Goal: Task Accomplishment & Management: Complete application form

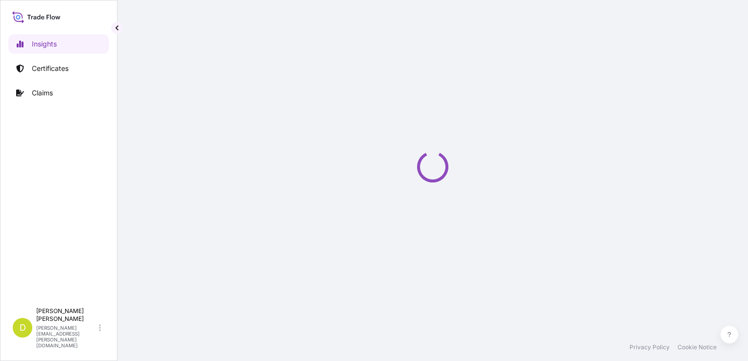
select select "2025"
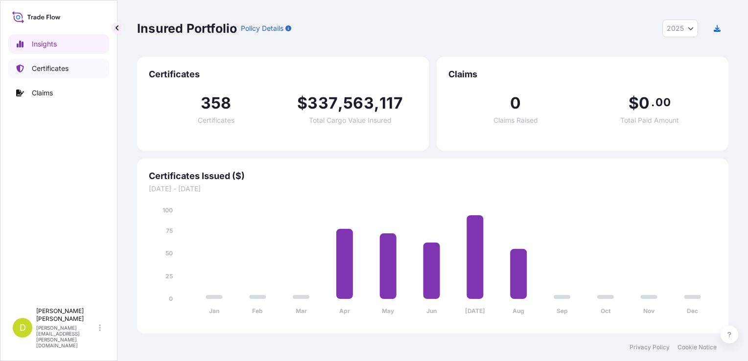
click at [60, 65] on p "Certificates" at bounding box center [50, 69] width 37 height 10
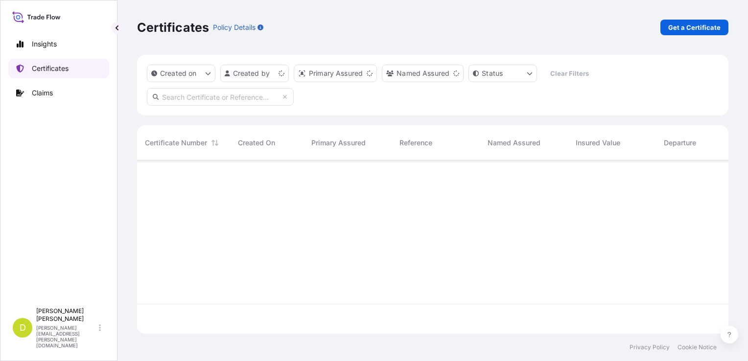
scroll to position [171, 583]
click at [701, 24] on p "Get a Certificate" at bounding box center [694, 28] width 52 height 10
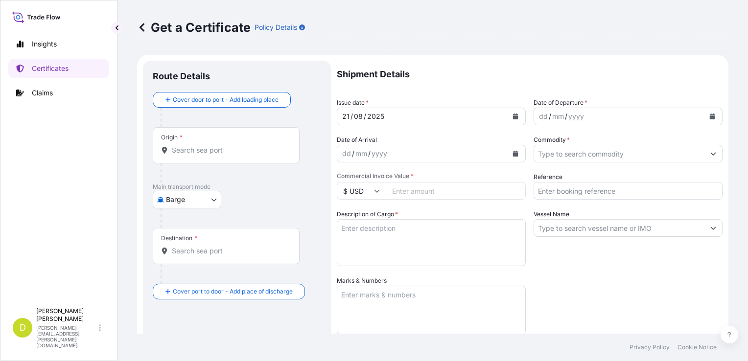
click at [190, 203] on body "Insights Certificates Claims D [PERSON_NAME] [PERSON_NAME][EMAIL_ADDRESS][PERSO…" at bounding box center [374, 180] width 748 height 361
click at [185, 277] on span "Ocean Vessel" at bounding box center [193, 278] width 44 height 10
select select "Ocean Vessel"
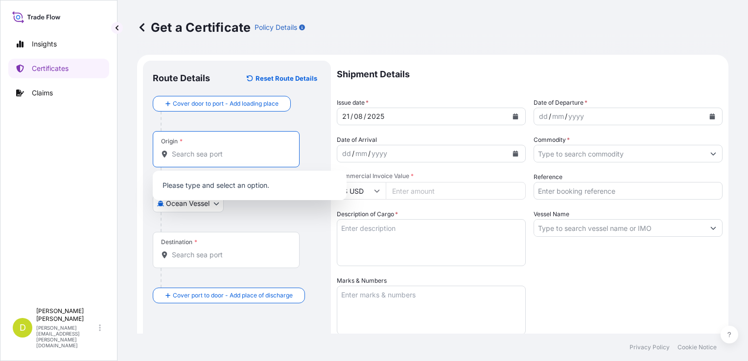
click at [223, 151] on input "Origin *" at bounding box center [230, 154] width 116 height 10
paste input "[GEOGRAPHIC_DATA], [US_STATE] - [GEOGRAPHIC_DATA]"
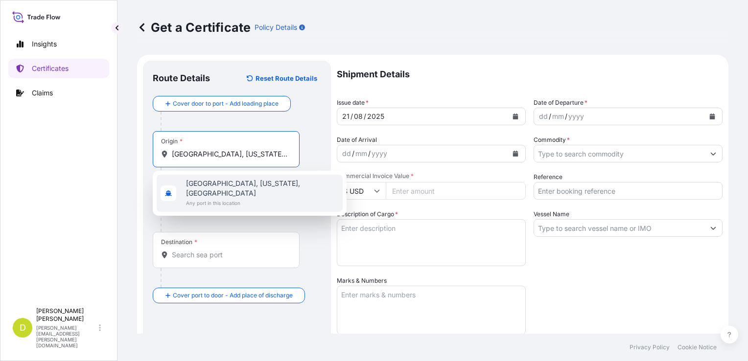
click at [261, 198] on span "Any port in this location" at bounding box center [262, 203] width 153 height 10
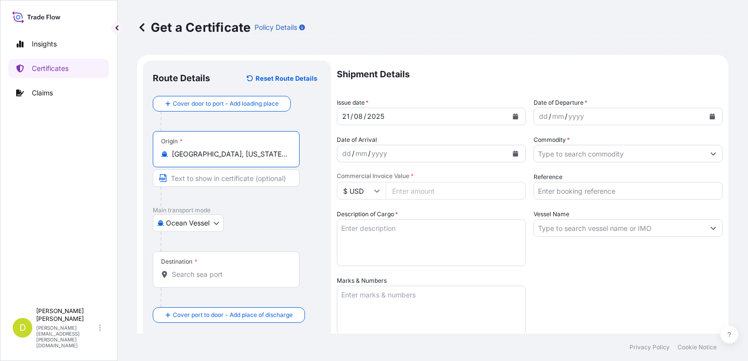
type input "[GEOGRAPHIC_DATA], [US_STATE], [GEOGRAPHIC_DATA]"
click at [203, 177] on input "Text to appear on certificate" at bounding box center [226, 178] width 147 height 18
paste input "[GEOGRAPHIC_DATA], [US_STATE] - [GEOGRAPHIC_DATA]"
type input "[GEOGRAPHIC_DATA], [US_STATE] - [GEOGRAPHIC_DATA]"
click at [235, 281] on div "Destination *" at bounding box center [226, 270] width 147 height 36
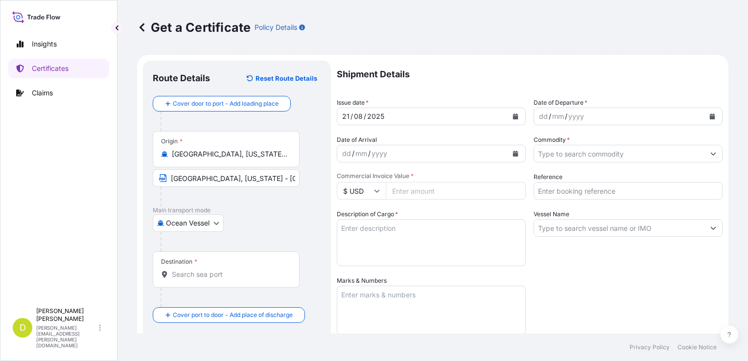
click at [235, 279] on input "Destination *" at bounding box center [230, 275] width 116 height 10
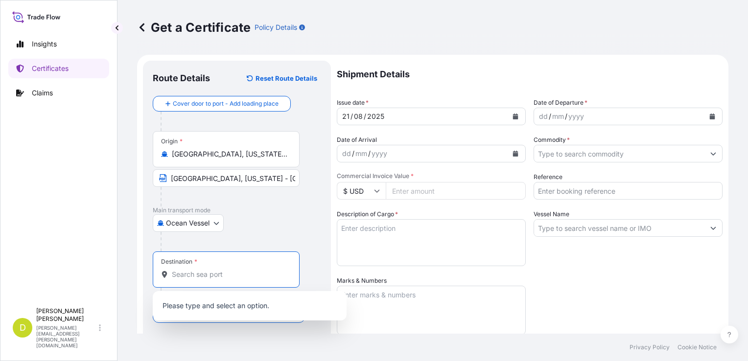
paste input "[GEOGRAPHIC_DATA], [GEOGRAPHIC_DATA]"
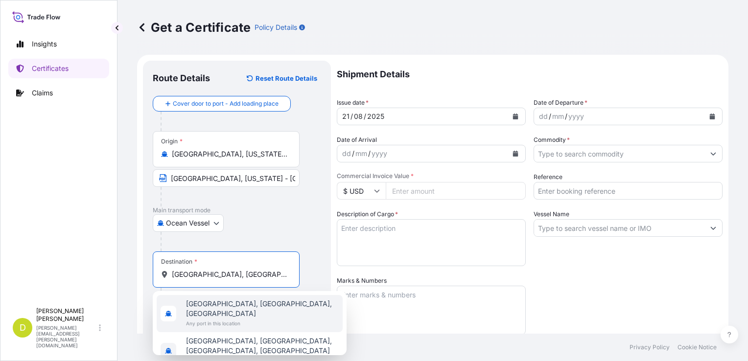
click at [270, 304] on span "[GEOGRAPHIC_DATA], [GEOGRAPHIC_DATA], [GEOGRAPHIC_DATA]" at bounding box center [262, 309] width 153 height 20
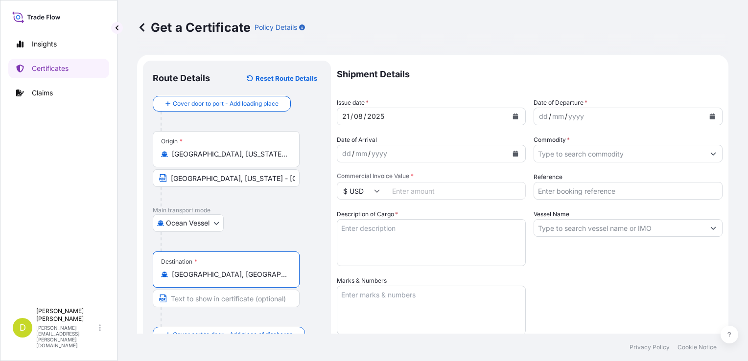
type input "[GEOGRAPHIC_DATA], [GEOGRAPHIC_DATA], [GEOGRAPHIC_DATA]"
click at [256, 297] on input "Text to appear on certificate" at bounding box center [226, 299] width 147 height 18
paste input "[GEOGRAPHIC_DATA], [GEOGRAPHIC_DATA]"
type input "[GEOGRAPHIC_DATA], [GEOGRAPHIC_DATA]"
click at [538, 119] on div "dd" at bounding box center [543, 117] width 11 height 12
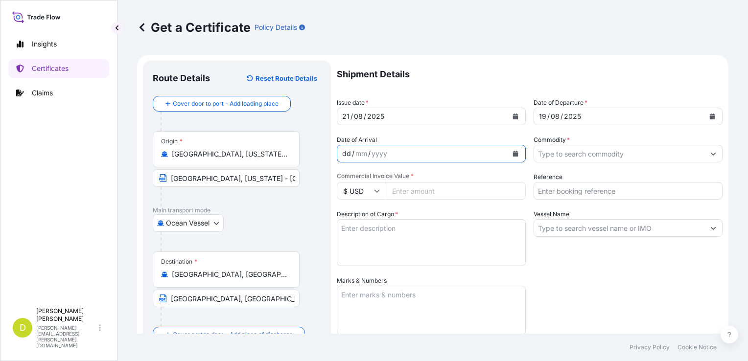
click at [347, 153] on div "dd" at bounding box center [346, 154] width 11 height 12
click at [554, 152] on input "Commodity *" at bounding box center [619, 154] width 170 height 18
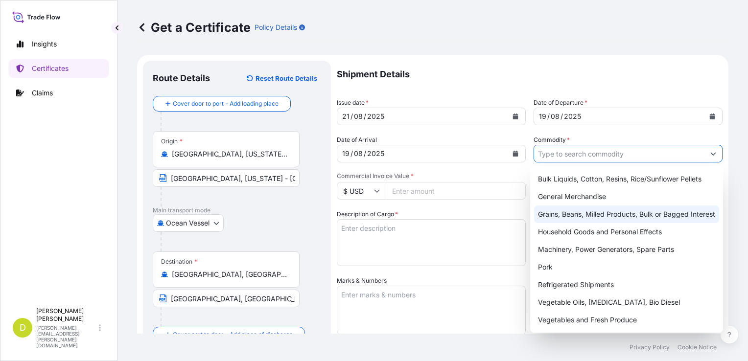
click at [587, 220] on div "Grains, Beans, Milled Products, Bulk or Bagged Interest" at bounding box center [626, 215] width 185 height 18
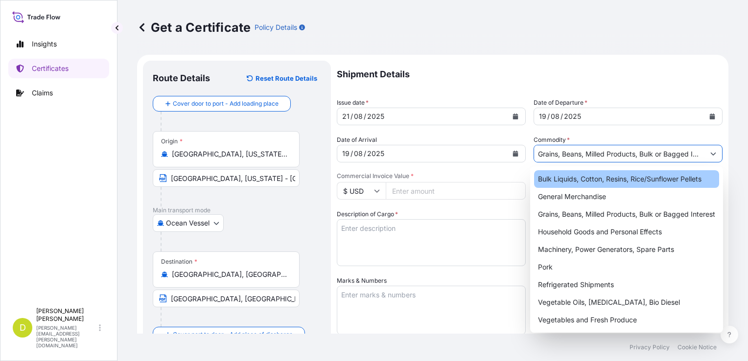
click at [566, 187] on div "Bulk Liquids, Cotton, Resins, Rice/Sunflower Pellets" at bounding box center [626, 179] width 185 height 18
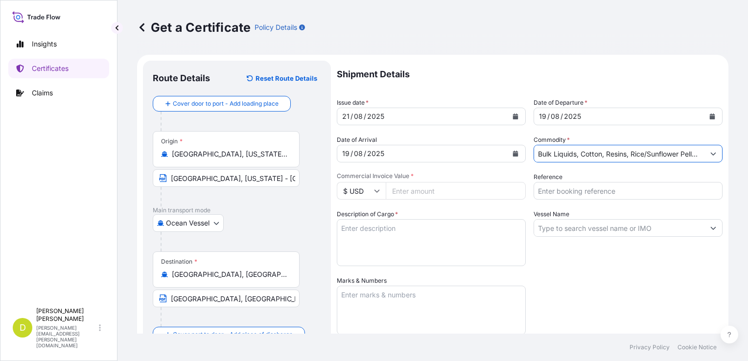
click at [598, 147] on input "Bulk Liquids, Cotton, Resins, Rice/Sunflower Pellets" at bounding box center [619, 154] width 170 height 18
click at [710, 153] on icon "Show suggestions" at bounding box center [713, 154] width 6 height 6
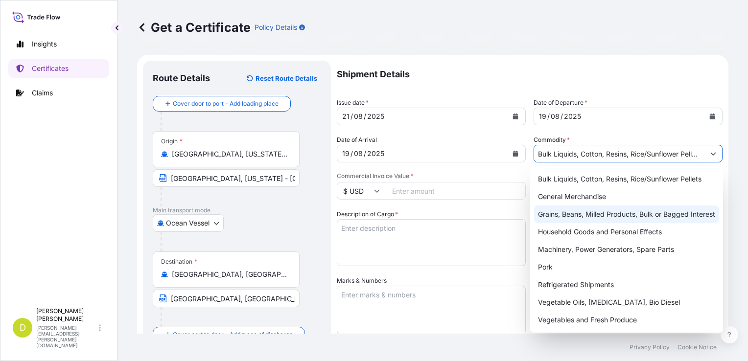
click at [564, 216] on div "Grains, Beans, Milled Products, Bulk or Bagged Interest" at bounding box center [626, 215] width 185 height 18
type input "Grains, Beans, Milled Products, Bulk or Bagged Interest"
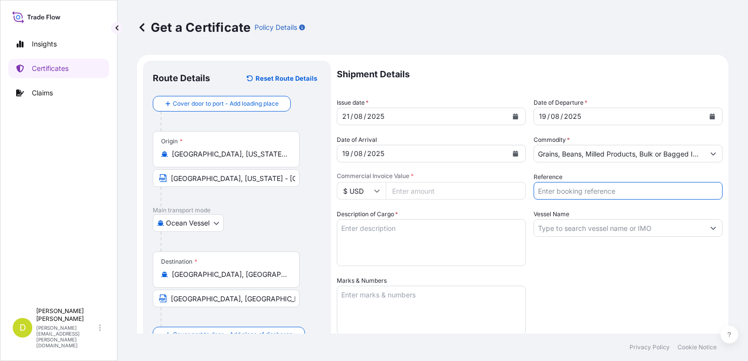
click at [589, 195] on input "Reference" at bounding box center [628, 191] width 189 height 18
type input "a"
type input "AL14714"
click at [583, 227] on input "Vessel Name" at bounding box center [619, 228] width 170 height 18
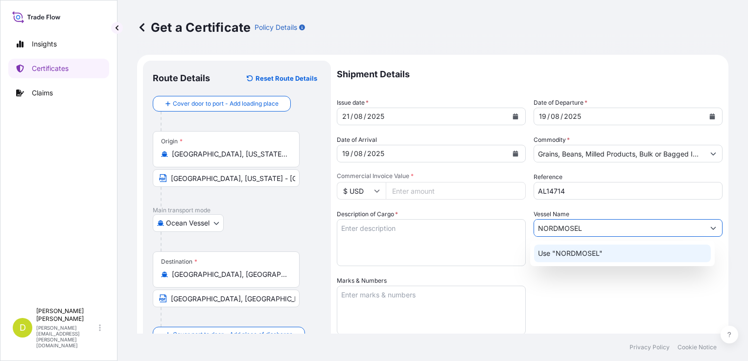
click at [600, 249] on p "Use "NORDMOSEL"" at bounding box center [570, 254] width 65 height 10
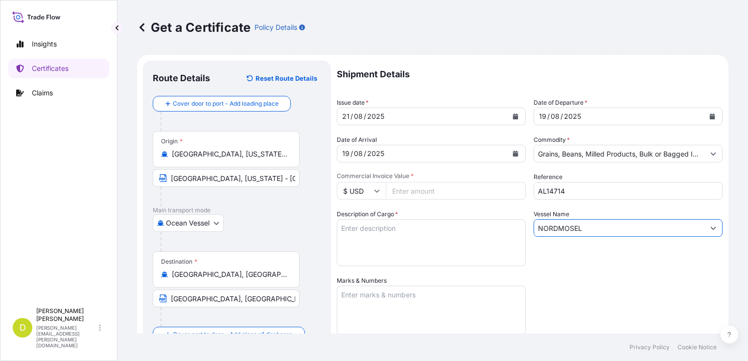
type input "NORDMOSEL"
click at [600, 249] on div "Vessel Name [PERSON_NAME]" at bounding box center [628, 237] width 189 height 57
click at [415, 237] on textarea "Description of Cargo *" at bounding box center [431, 242] width 189 height 47
click at [348, 226] on textarea "Description of Cargo *" at bounding box center [431, 242] width 189 height 47
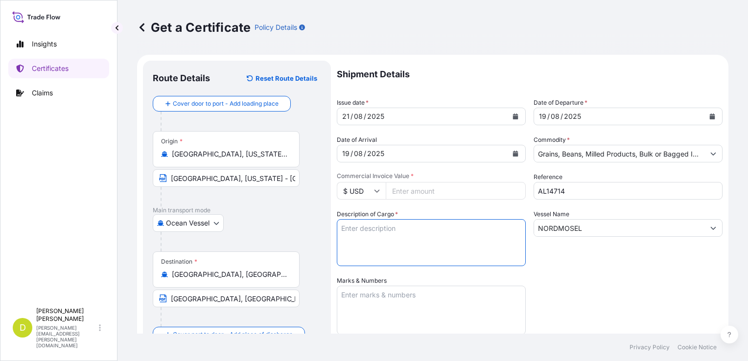
paste textarea "1.148,000 177,500"
click at [394, 231] on textarea "1.148,000 177,500" at bounding box center [431, 242] width 189 height 47
click at [379, 238] on textarea "1.148,000 MT, 177,500" at bounding box center [431, 242] width 189 height 47
click at [452, 226] on textarea "1.148,000 MT, 177,500 MT," at bounding box center [431, 242] width 189 height 47
paste textarea "U.S. DISTILLERS DRIED GRAINS SOLUBLES, IN BULK"
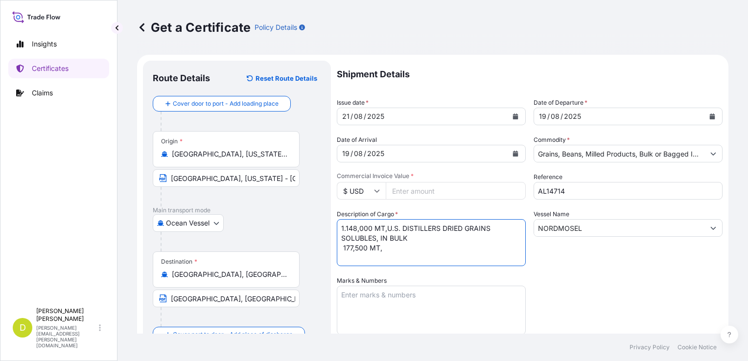
click at [393, 250] on textarea "1.148,000 MT,U.S. DISTILLERS DRIED GRAINS SOLUBLES, IN BULK 177,500 MT," at bounding box center [431, 242] width 189 height 47
paste textarea "U.S. DISTILLERS DRIED GRAINS SOLUBLES, IN BULK"
click at [417, 256] on textarea "1.148,000 MT,U.S. DISTILLERS DRIED GRAINS SOLUBLES, IN BULK 177,500 MT,U.S. DIS…" at bounding box center [431, 242] width 189 height 47
click at [417, 236] on textarea "1.148,000 MT,U.S. DISTILLERS DRIED GRAINS SOLUBLES, IN BULK 177,500 MT,U.S. DIS…" at bounding box center [431, 242] width 189 height 47
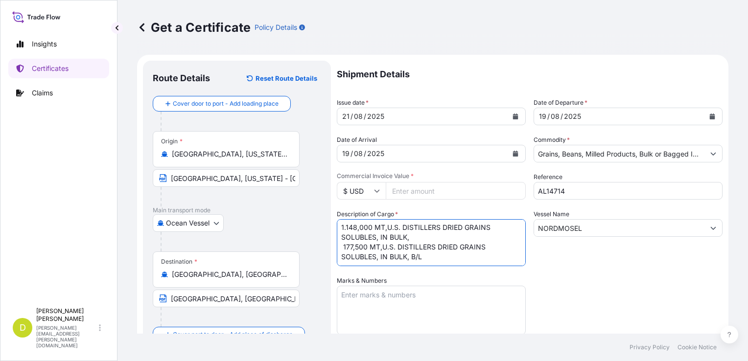
paste textarea "B/L No 11"
click at [432, 251] on textarea "1.148,000 MT,U.S. DISTILLERS DRIED GRAINS SOLUBLES, IN BULK, B/L No 11, 177,500…" at bounding box center [431, 242] width 189 height 47
paste textarea "B/L No 12"
click at [462, 246] on textarea "1.148,000 MT,U.S. DISTILLERS DRIED GRAINS SOLUBLES, IN BULK, B/L No 11, 177,500…" at bounding box center [431, 242] width 189 height 47
click at [442, 232] on textarea "1.148,000 MT,U.S. DISTILLERS DRIED GRAINS SOLUBLES, IN BULK, B/L No 11, 177,500…" at bounding box center [431, 242] width 189 height 47
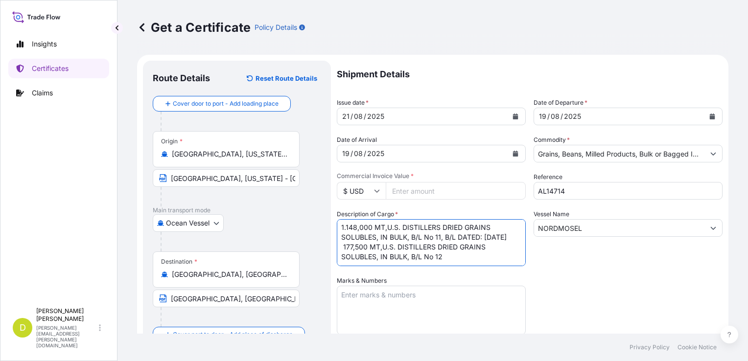
scroll to position [40, 0]
click at [469, 230] on textarea "1.148,000 MT,U.S. DISTILLERS DRIED GRAINS SOLUBLES, IN BULK, B/L No 11, B/L DAT…" at bounding box center [431, 242] width 189 height 47
type textarea "1.148,000 MT,U.S. DISTILLERS DRIED GRAINS SOLUBLES, IN BULK, B/L No 11, B/L DAT…"
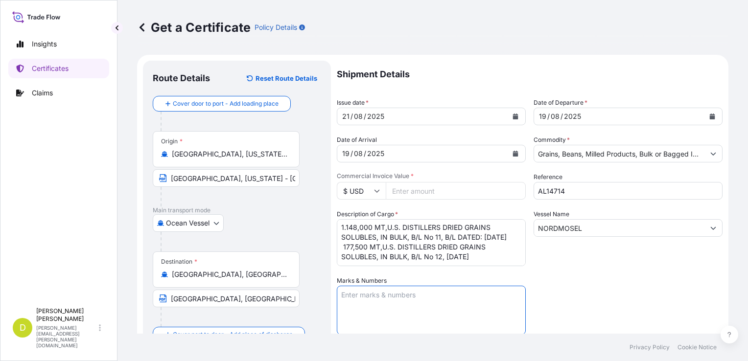
click at [461, 306] on textarea "Marks & Numbers" at bounding box center [431, 310] width 189 height 49
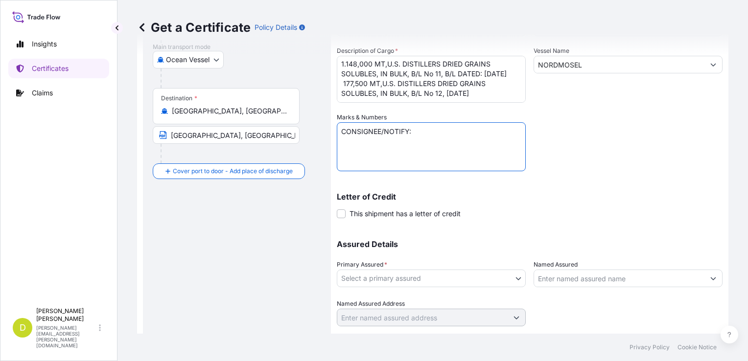
paste textarea "SEABOARD OVERSEAS [GEOGRAPHIC_DATA] S.A.S., [STREET_ADDRESS], NIT 900.219.353-1"
type textarea "CONSIGNEE/NOTIFY: SEABOARD OVERSEAS [GEOGRAPHIC_DATA] S.A.S., [STREET_ADDRESS],…"
click at [490, 269] on body "Insights Certificates Claims D [PERSON_NAME] [PERSON_NAME][EMAIL_ADDRESS][PERSO…" at bounding box center [374, 180] width 748 height 361
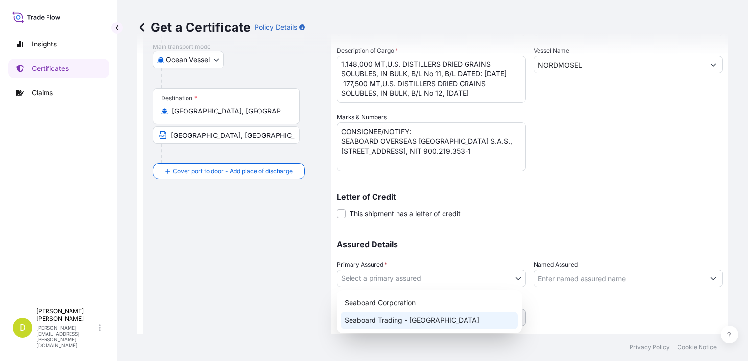
click at [438, 320] on div "Seaboard Trading - [GEOGRAPHIC_DATA]" at bounding box center [429, 321] width 177 height 18
select select "31639"
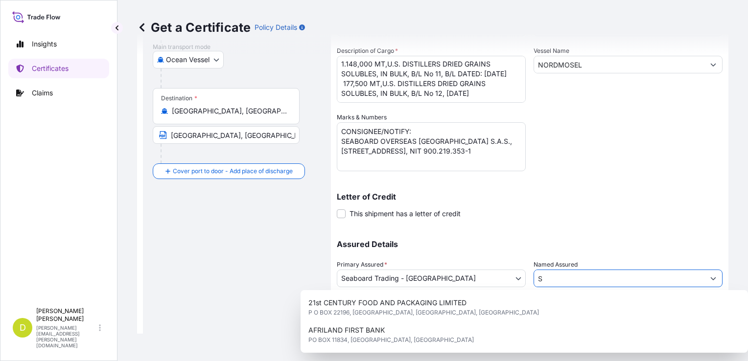
click at [572, 286] on input "S" at bounding box center [619, 279] width 170 height 18
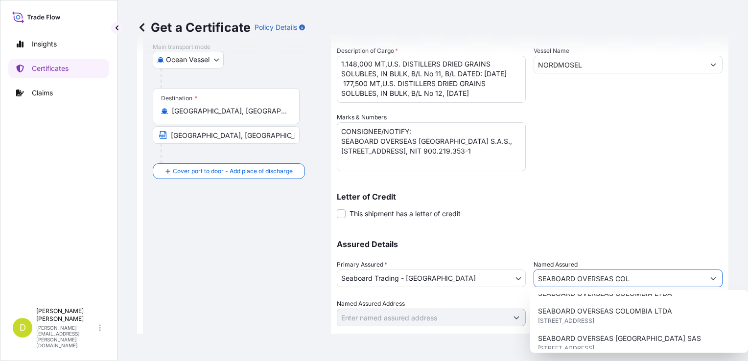
scroll to position [121, 0]
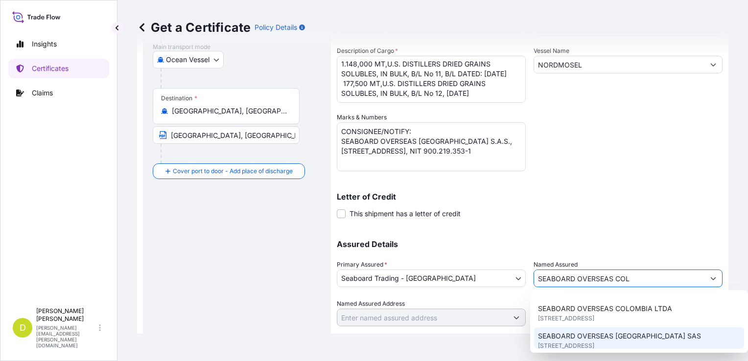
click at [594, 341] on span "[STREET_ADDRESS]" at bounding box center [566, 346] width 56 height 10
type input "SEABOARD OVERSEAS [GEOGRAPHIC_DATA] SAS"
type input "CARRERA 11 NO 77A-49 OF.902"
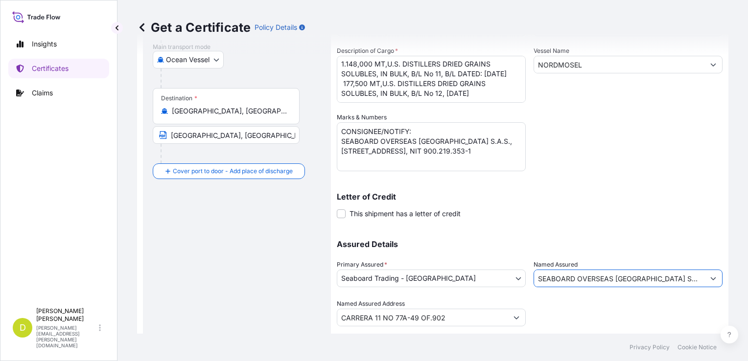
scroll to position [0, 0]
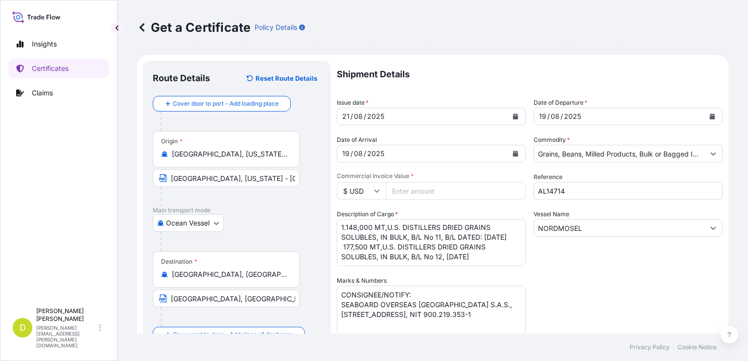
type input "SEABOARD OVERSEAS [GEOGRAPHIC_DATA] SAS"
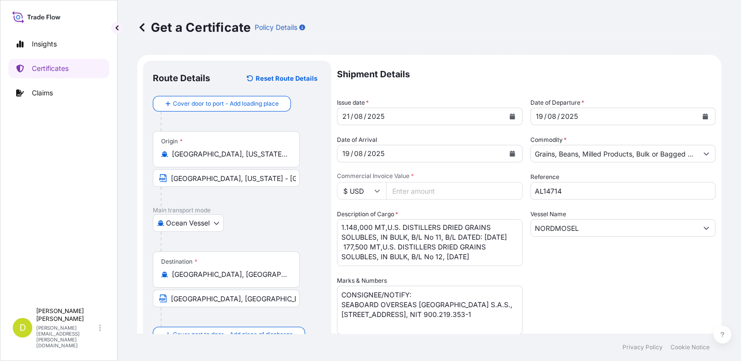
click at [426, 184] on input "Commercial Invoice Value *" at bounding box center [454, 191] width 137 height 18
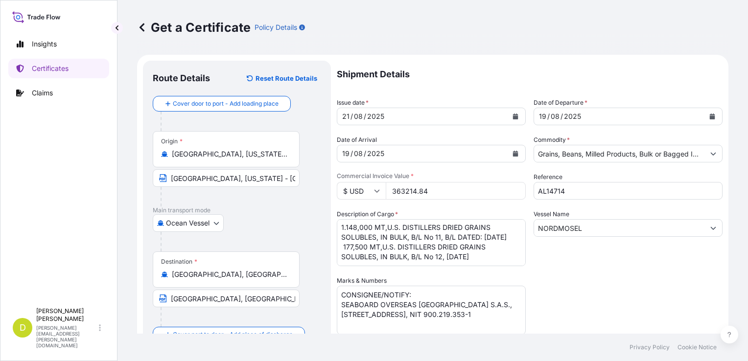
type input "363214.84"
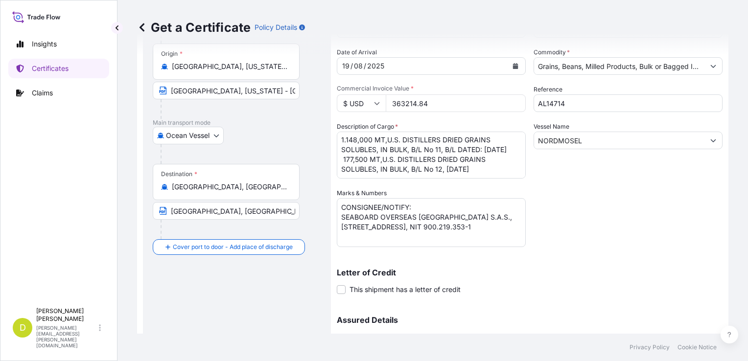
scroll to position [188, 0]
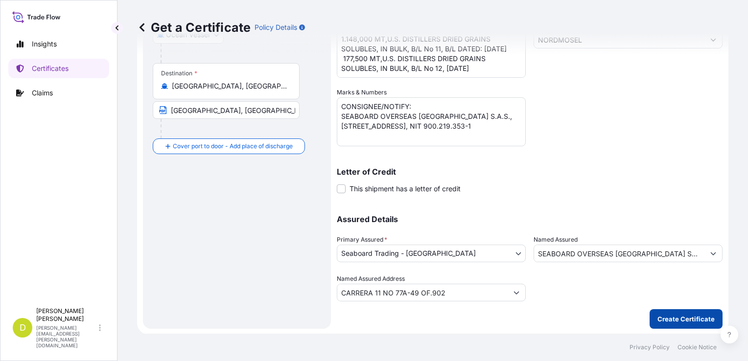
click at [659, 309] on button "Create Certificate" at bounding box center [686, 319] width 73 height 20
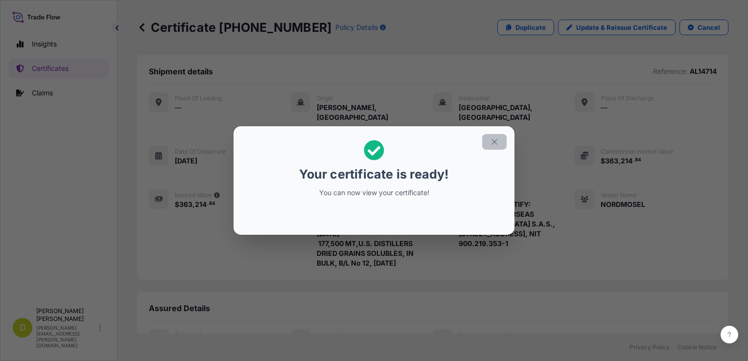
click at [499, 135] on button "button" at bounding box center [494, 142] width 24 height 16
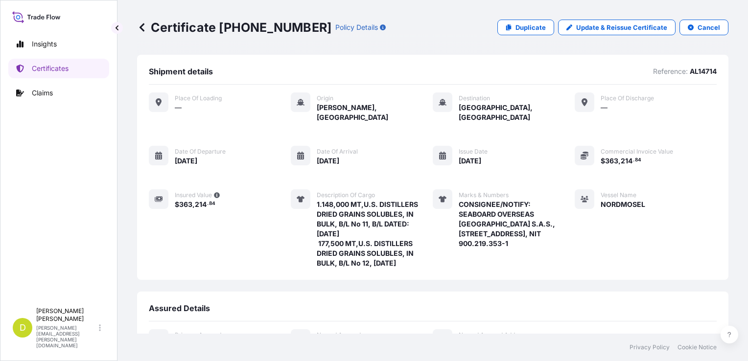
scroll to position [198, 0]
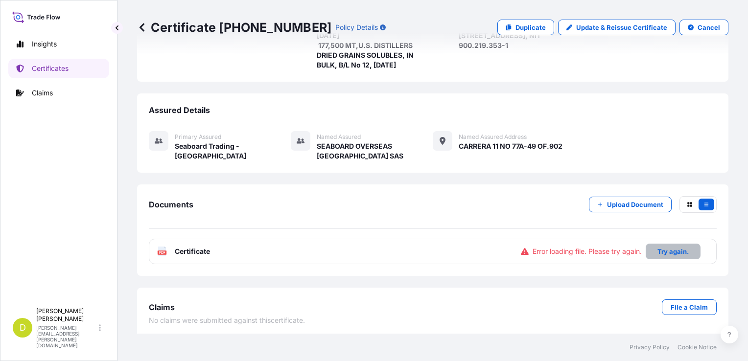
click at [666, 252] on p "Try again." at bounding box center [672, 252] width 31 height 10
click at [666, 252] on div "[DATE]T14:09:55.237838" at bounding box center [667, 252] width 83 height 10
